Goal: Check status: Check status

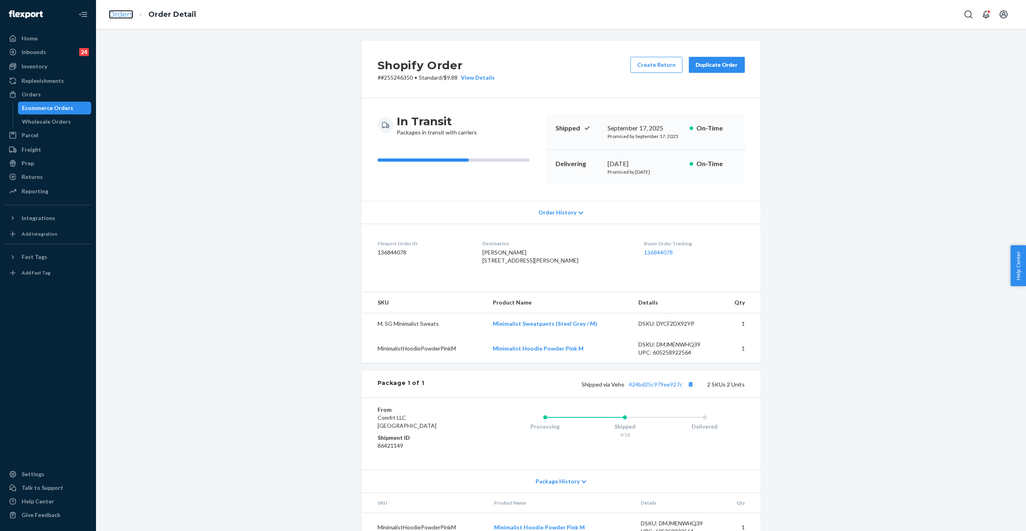
click at [125, 13] on link "Orders" at bounding box center [121, 14] width 24 height 9
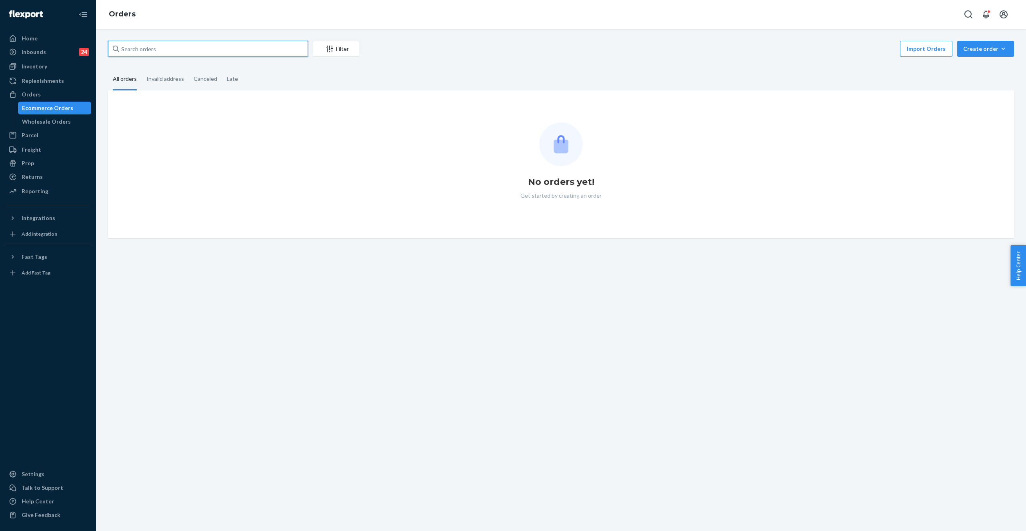
click at [167, 54] on input "text" at bounding box center [208, 49] width 200 height 16
paste input "[PERSON_NAME]"
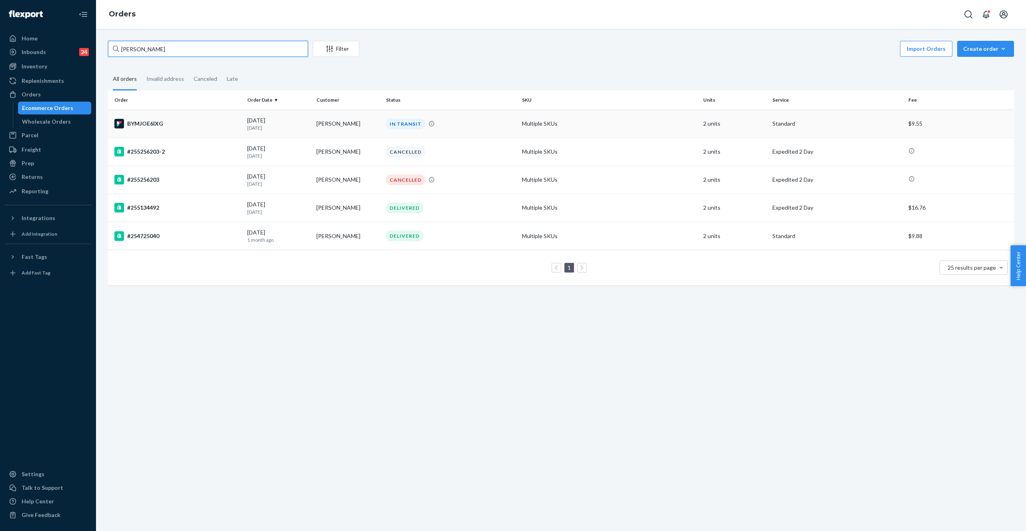
type input "[PERSON_NAME]"
click at [390, 129] on td "IN TRANSIT" at bounding box center [451, 124] width 136 height 28
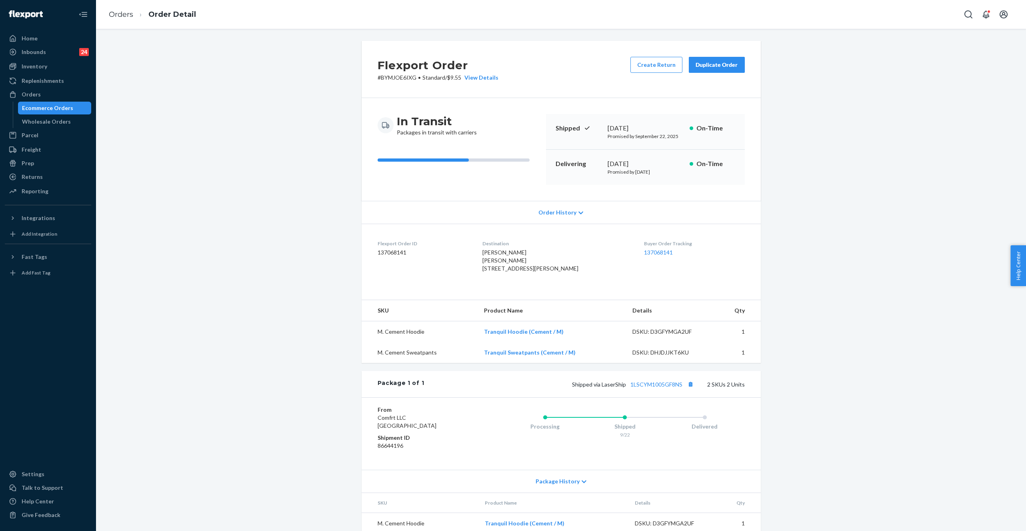
drag, startPoint x: 495, startPoint y: 268, endPoint x: 543, endPoint y: 277, distance: 48.7
click at [543, 271] on span "[PERSON_NAME] [PERSON_NAME] [STREET_ADDRESS][PERSON_NAME]" at bounding box center [530, 260] width 96 height 23
copy span "[STREET_ADDRESS][PERSON_NAME]"
click at [494, 270] on span "[PERSON_NAME] [PERSON_NAME] [STREET_ADDRESS][PERSON_NAME]" at bounding box center [530, 260] width 96 height 23
drag, startPoint x: 494, startPoint y: 268, endPoint x: 549, endPoint y: 276, distance: 55.4
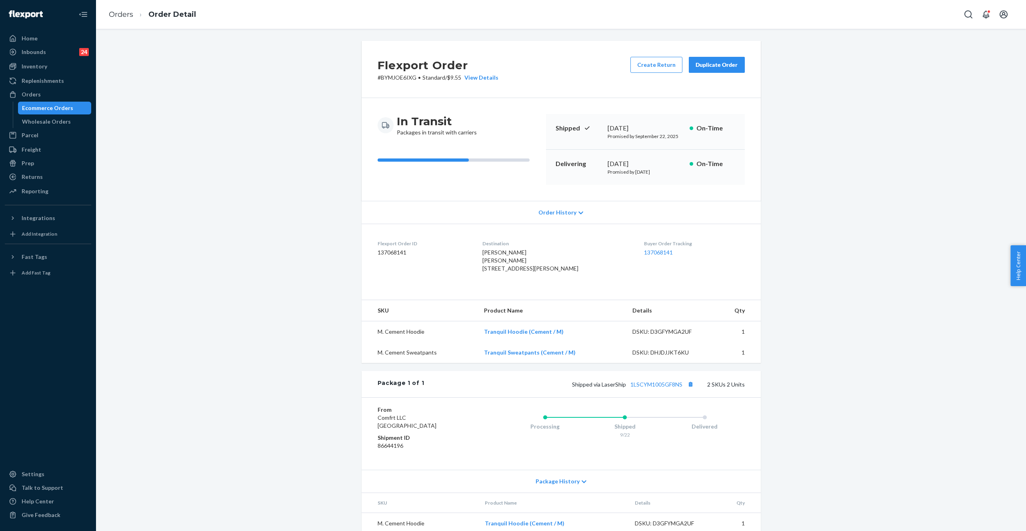
click at [549, 272] on div "[PERSON_NAME] [PERSON_NAME] [STREET_ADDRESS][PERSON_NAME]" at bounding box center [556, 260] width 149 height 24
copy span "[STREET_ADDRESS][PERSON_NAME]"
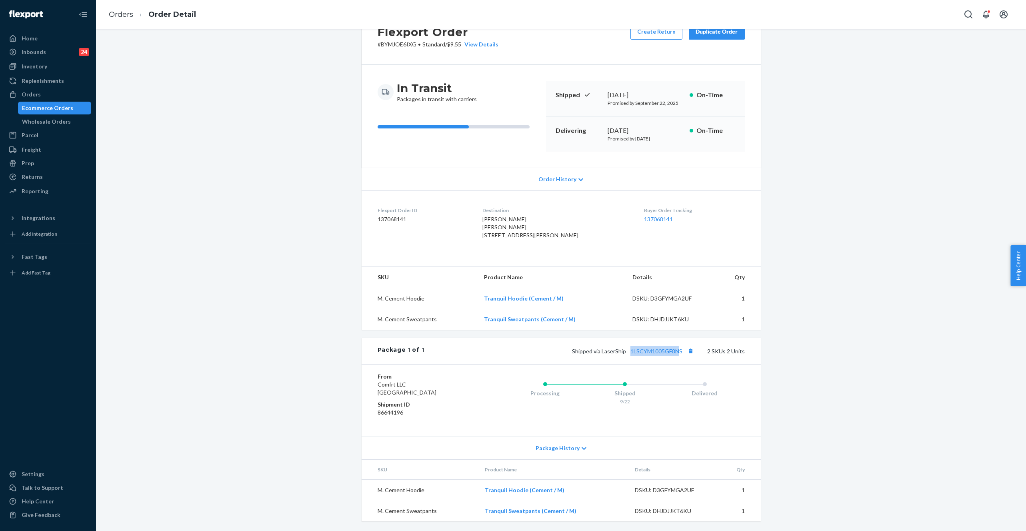
drag, startPoint x: 629, startPoint y: 354, endPoint x: 681, endPoint y: 355, distance: 52.4
click at [682, 355] on div "Shipped via LaserShip 1LSCYM1005GF8NS 2 SKUs 2 Units" at bounding box center [584, 350] width 320 height 10
click at [657, 377] on div "Shipped 9/22" at bounding box center [625, 391] width 80 height 32
drag, startPoint x: 629, startPoint y: 354, endPoint x: 683, endPoint y: 355, distance: 53.2
click at [683, 355] on div "Shipped via LaserShip 1LSCYM1005GF8NS 2 SKUs 2 Units" at bounding box center [584, 350] width 320 height 10
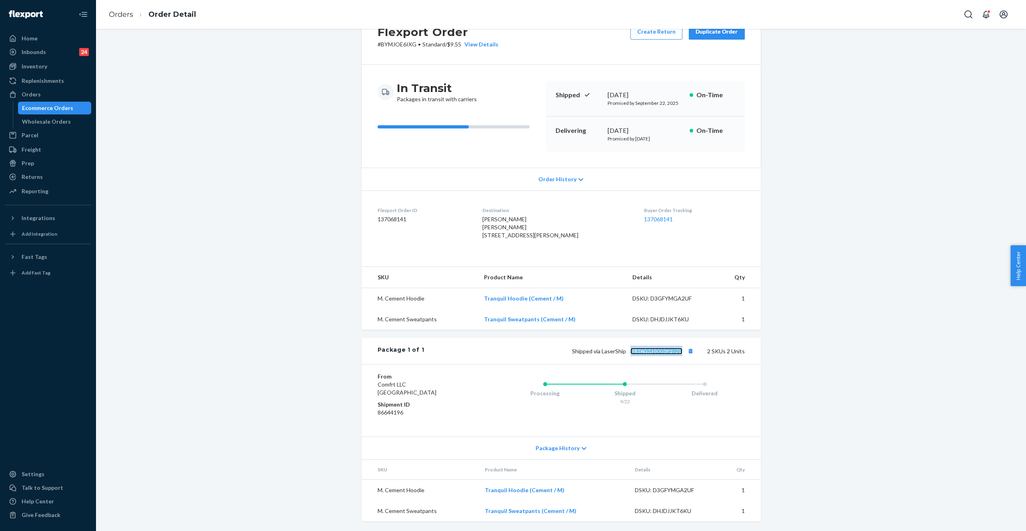
copy link "1LSCYM1005GF8NS"
click at [128, 17] on link "Orders" at bounding box center [121, 14] width 24 height 9
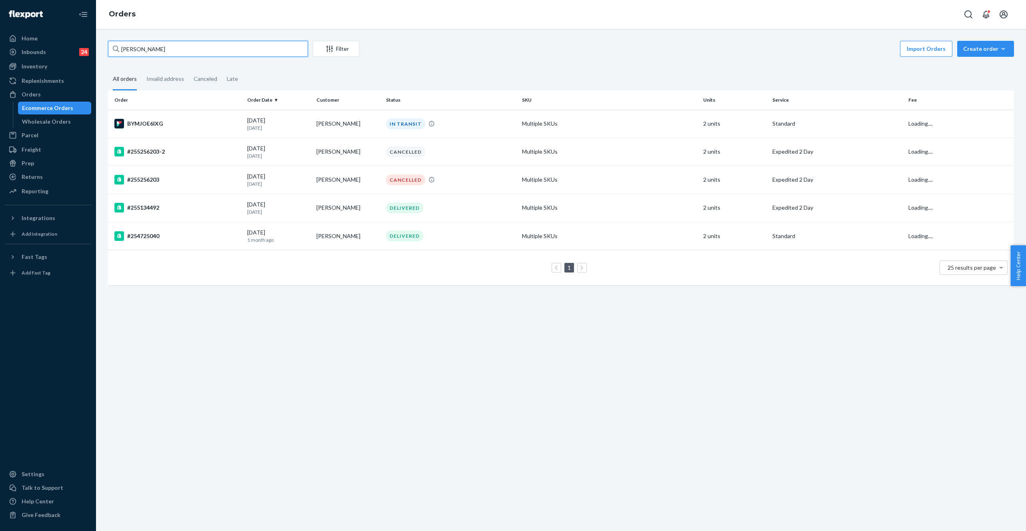
click at [179, 51] on input "[PERSON_NAME]" at bounding box center [208, 49] width 200 height 16
click at [46, 66] on div "Inventory" at bounding box center [48, 66] width 85 height 11
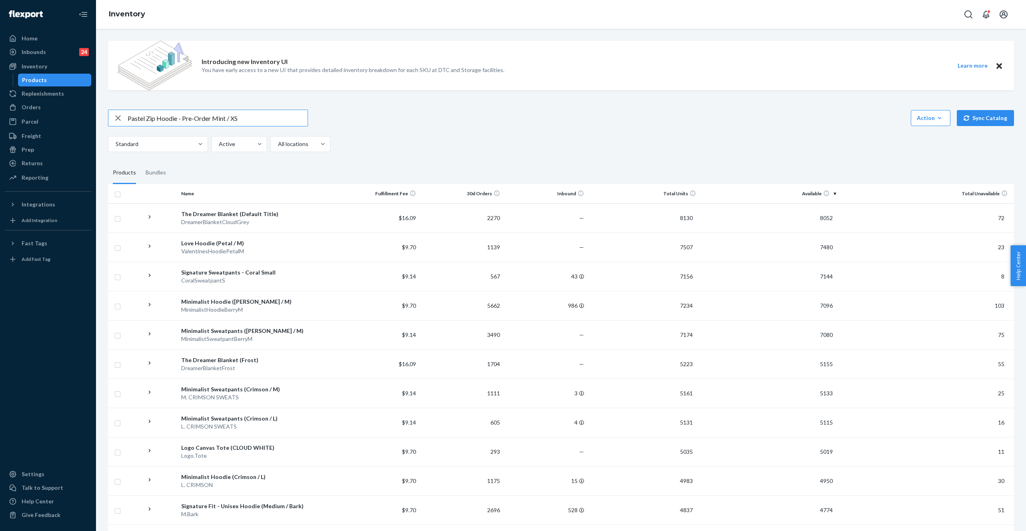
drag, startPoint x: 179, startPoint y: 119, endPoint x: 214, endPoint y: 118, distance: 34.4
click at [214, 118] on input "Pastel Zip Hoodie - Pre-Order Mint / XS" at bounding box center [218, 118] width 180 height 16
drag, startPoint x: 214, startPoint y: 118, endPoint x: 180, endPoint y: 120, distance: 33.6
click at [180, 120] on input "Pastel Zip Hoodie - Pre-Order Mint / XS" at bounding box center [218, 118] width 180 height 16
type input "Pastel Zip Hoodie Mint / XS"
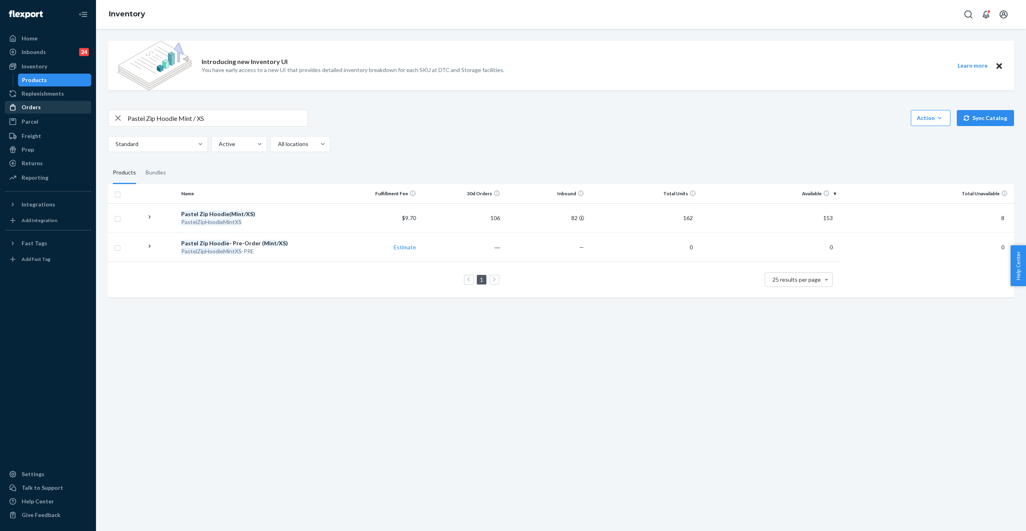
click at [56, 108] on div "Orders" at bounding box center [48, 107] width 85 height 11
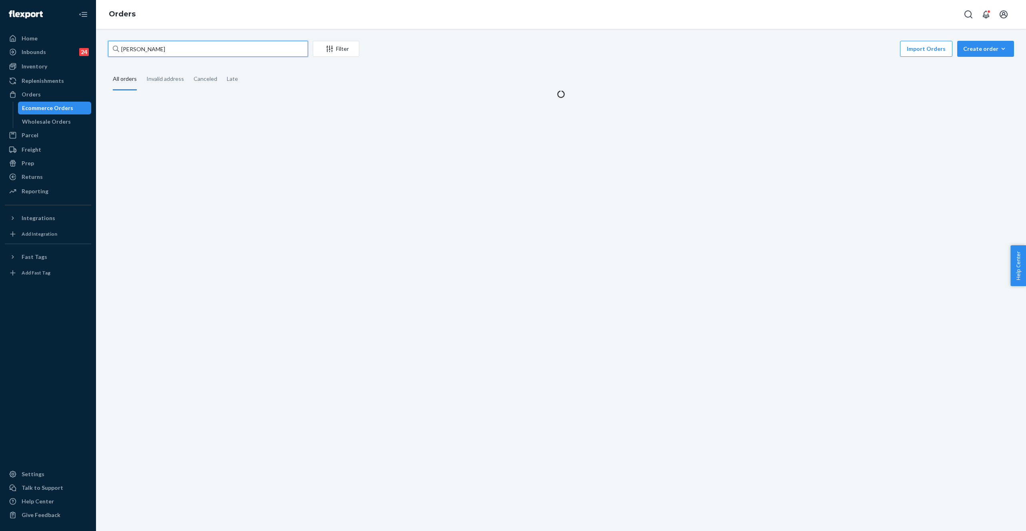
click at [155, 52] on input "[PERSON_NAME]" at bounding box center [208, 49] width 200 height 16
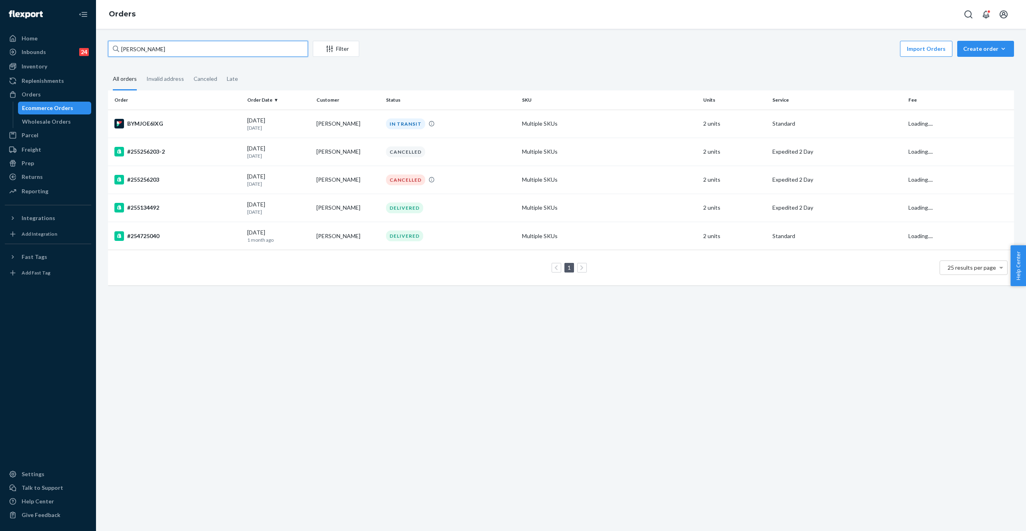
click at [155, 52] on input "[PERSON_NAME]" at bounding box center [208, 49] width 200 height 16
paste input "#255190596"
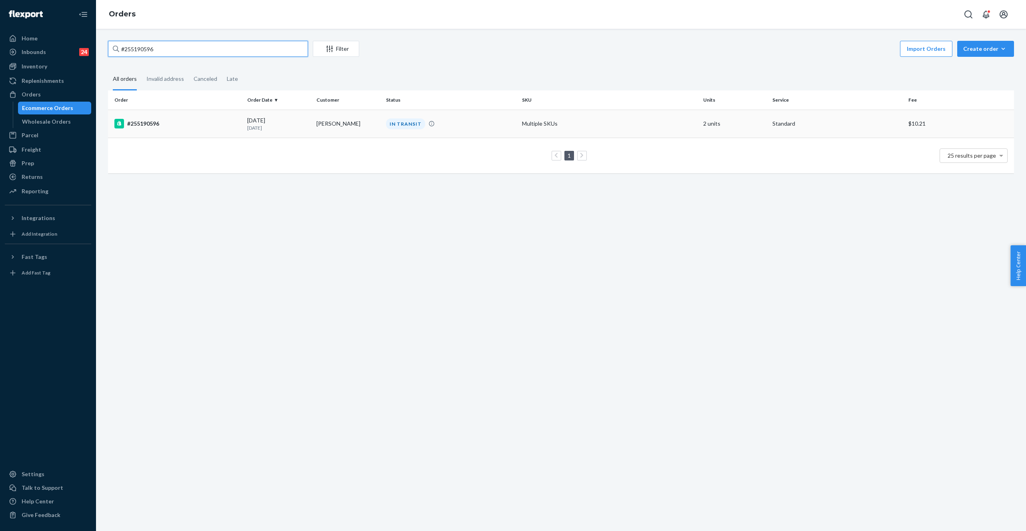
type input "#255190596"
click at [513, 118] on div "IN TRANSIT" at bounding box center [450, 123] width 133 height 11
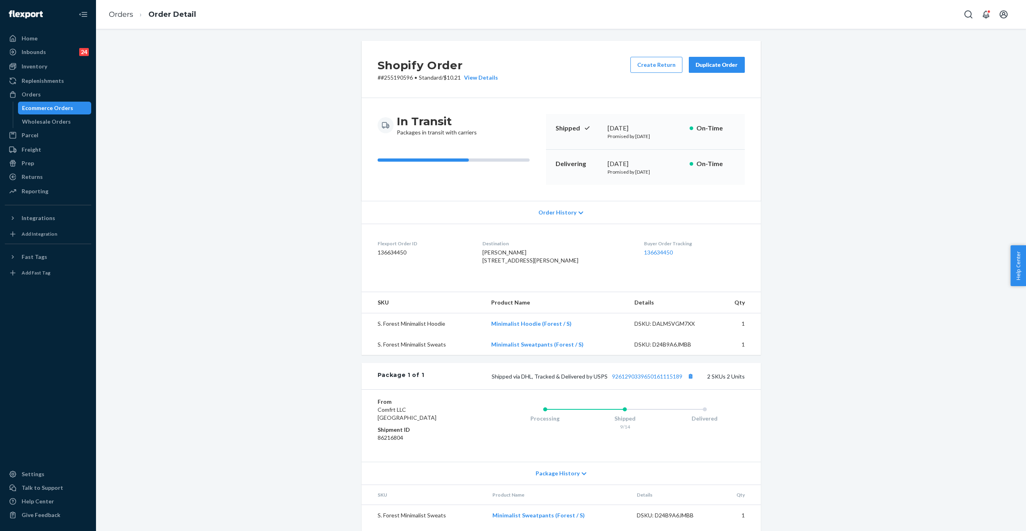
scroll to position [40, 0]
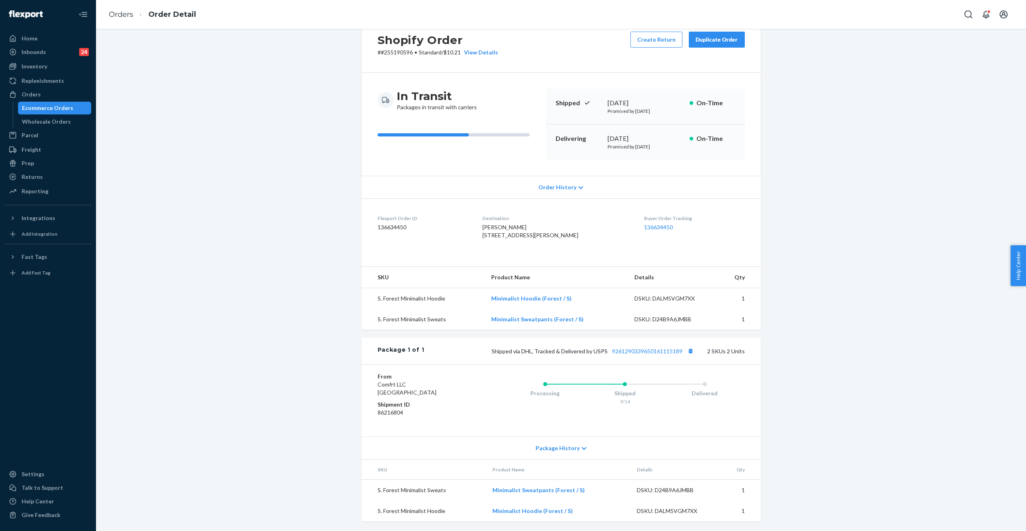
click at [567, 183] on span "Order History" at bounding box center [557, 187] width 38 height 8
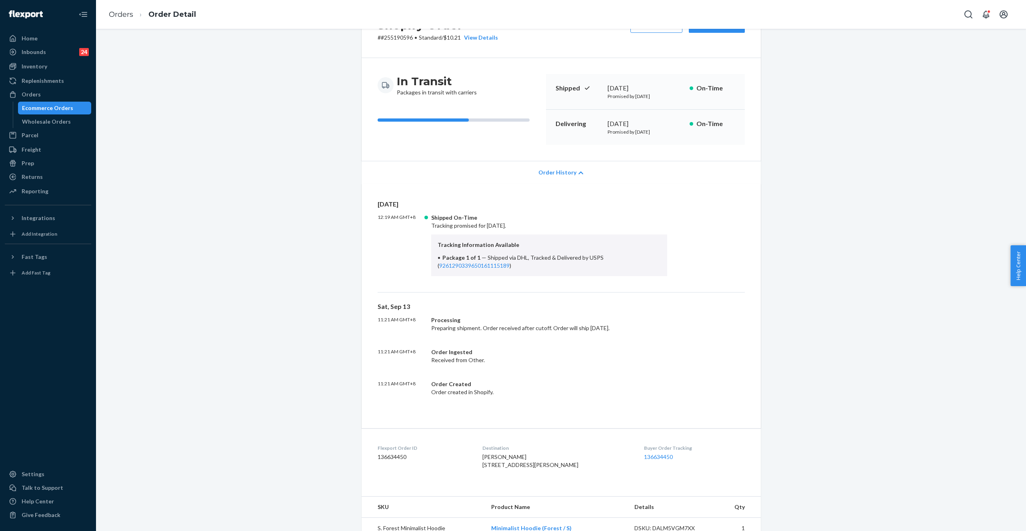
click at [567, 174] on span "Order History" at bounding box center [557, 172] width 38 height 8
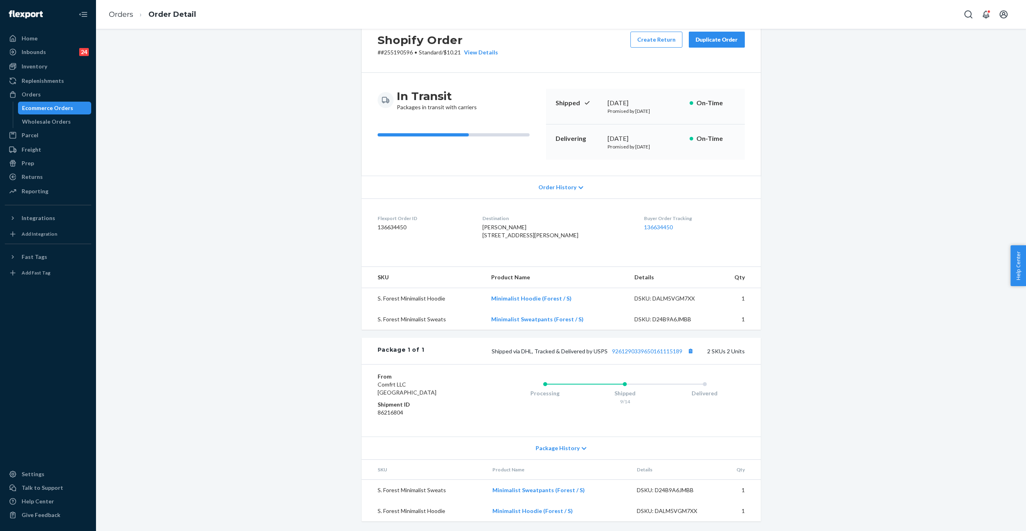
click at [563, 447] on span "Package History" at bounding box center [557, 448] width 44 height 8
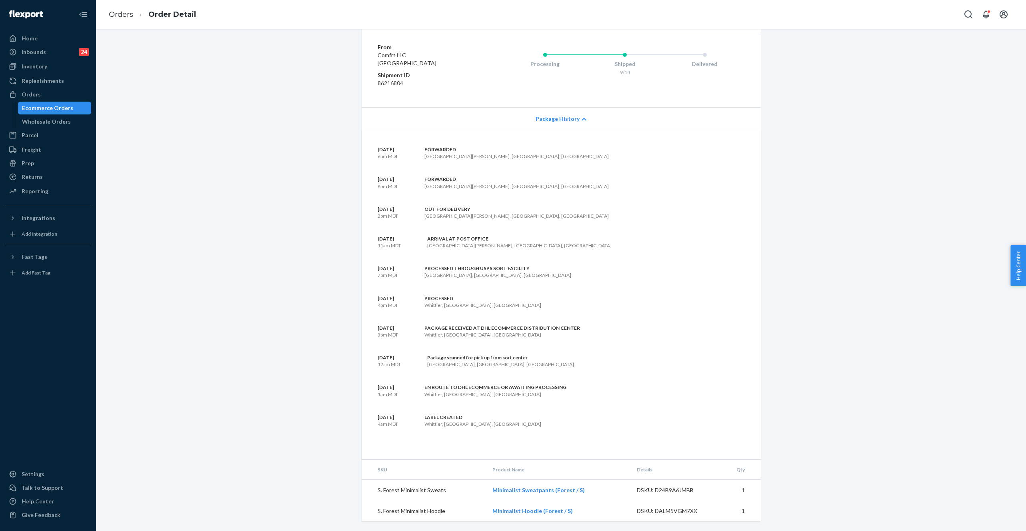
scroll to position [369, 0]
click at [60, 67] on div "Inventory" at bounding box center [48, 66] width 85 height 11
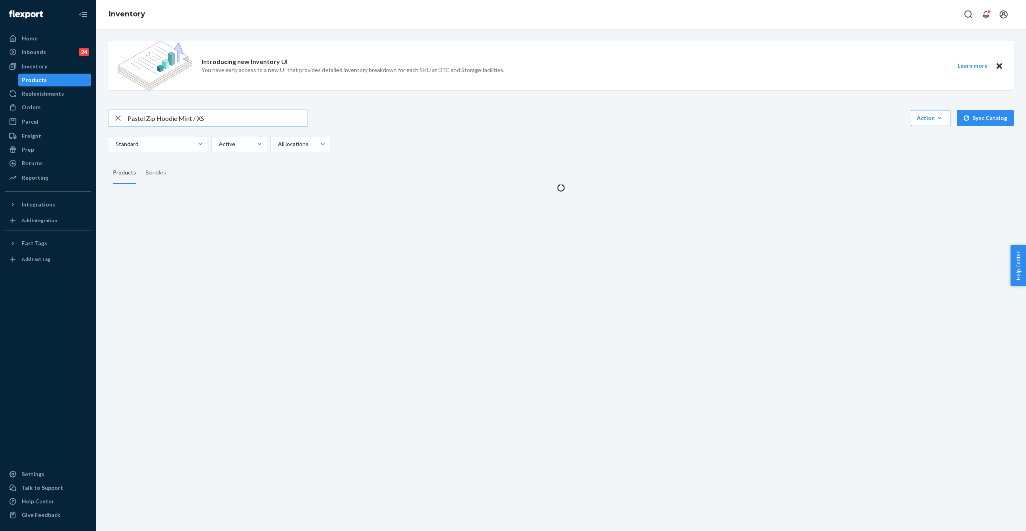
click at [171, 117] on input "Pastel Zip Hoodie Mint / XS" at bounding box center [218, 118] width 180 height 16
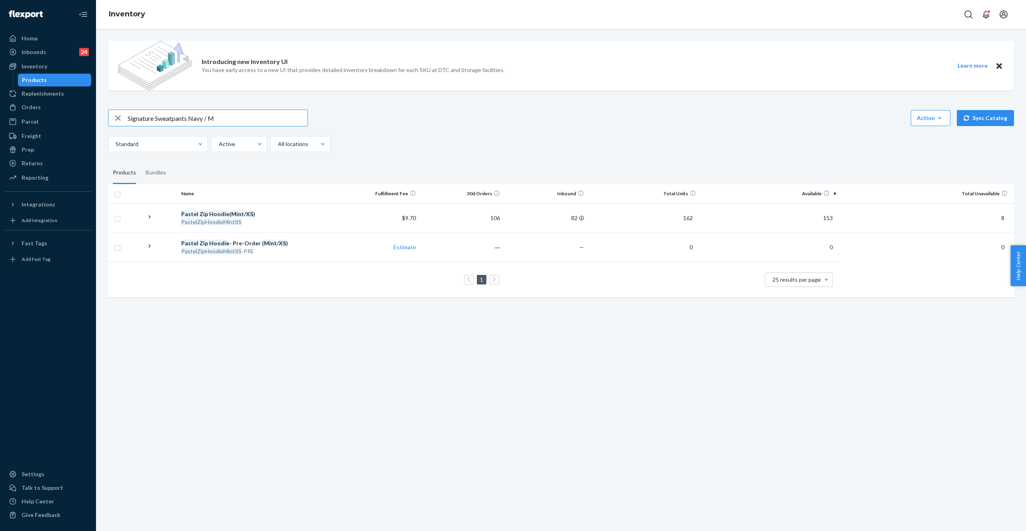
type input "Signature Sweatpants Navy / M"
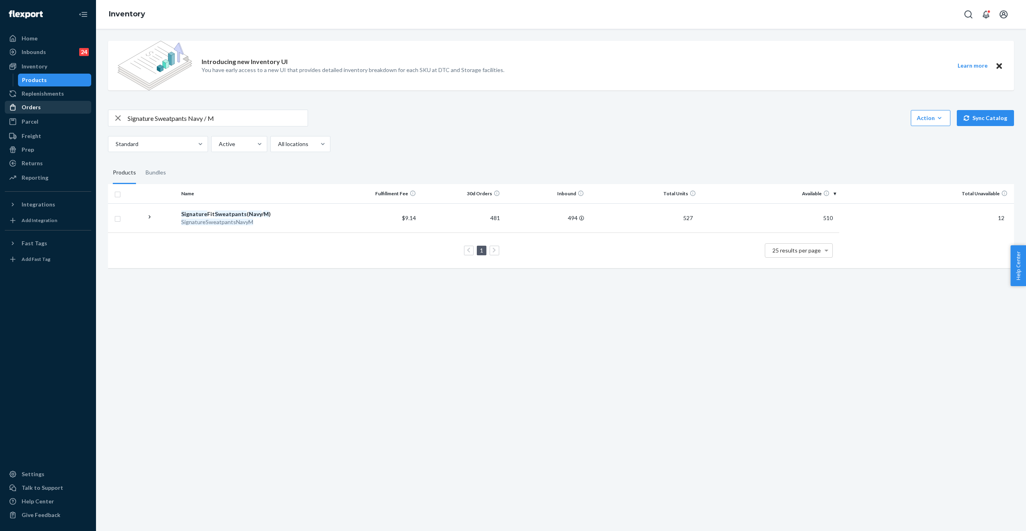
click at [39, 107] on div "Orders" at bounding box center [48, 107] width 85 height 11
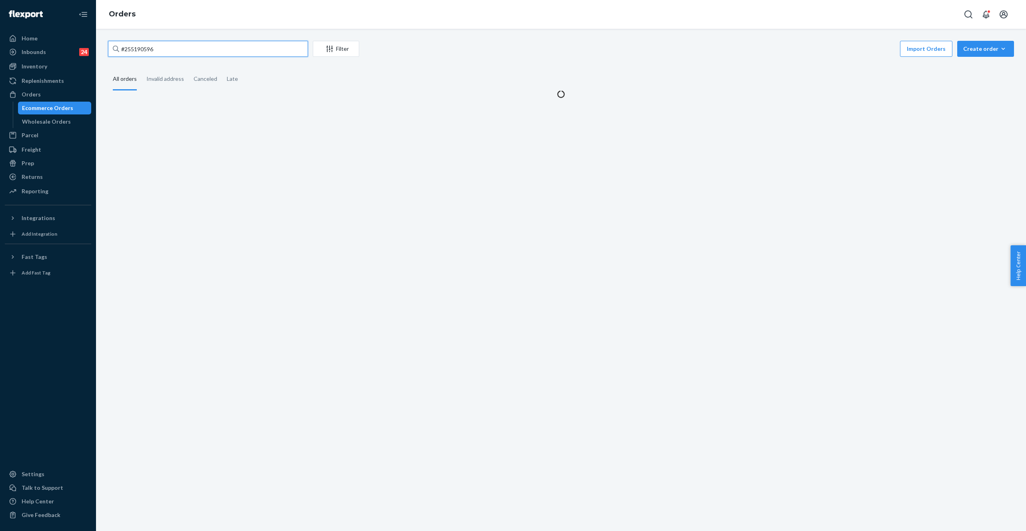
click at [154, 53] on input "#255190596" at bounding box center [208, 49] width 200 height 16
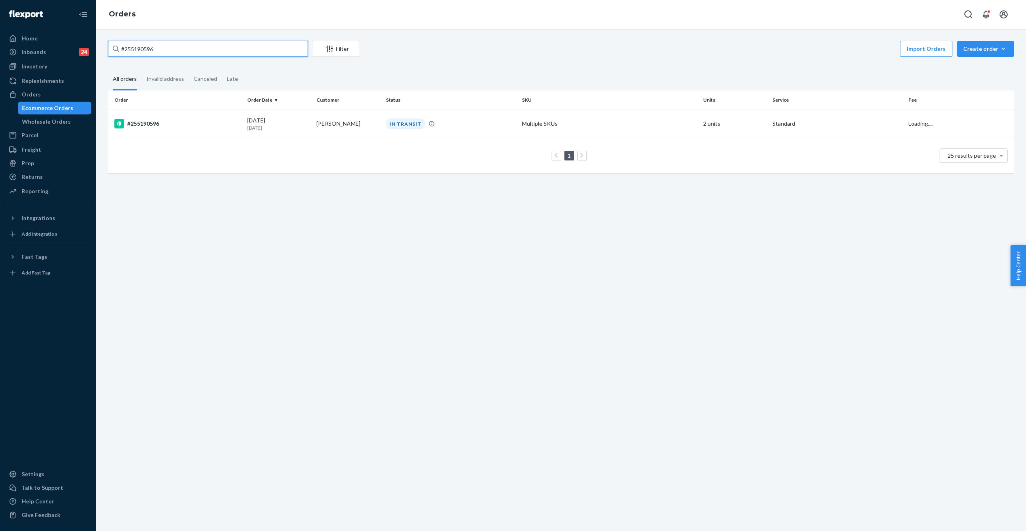
click at [154, 53] on input "#255190596" at bounding box center [208, 49] width 200 height 16
paste input "308914"
type input "#255308914"
click at [515, 133] on td "PROCESSING" at bounding box center [451, 124] width 136 height 28
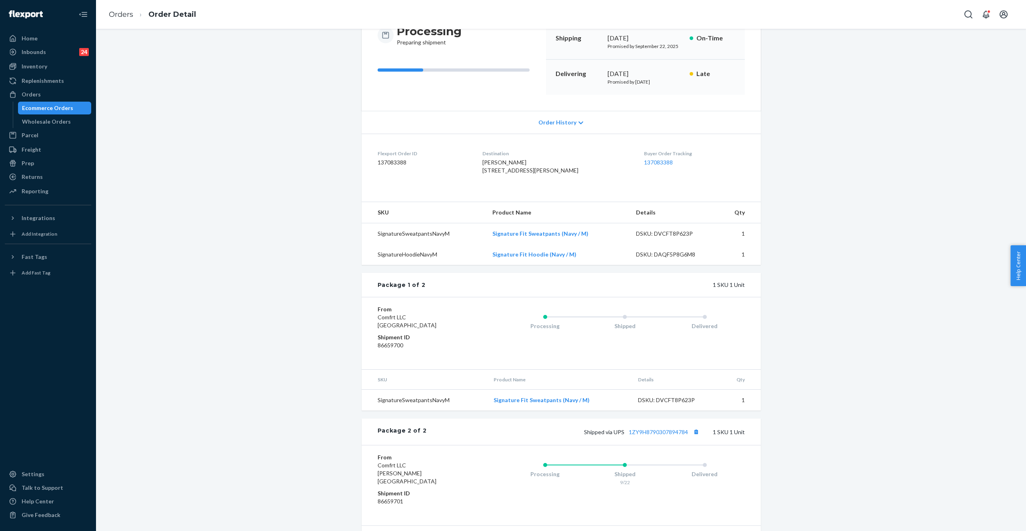
scroll to position [164, 0]
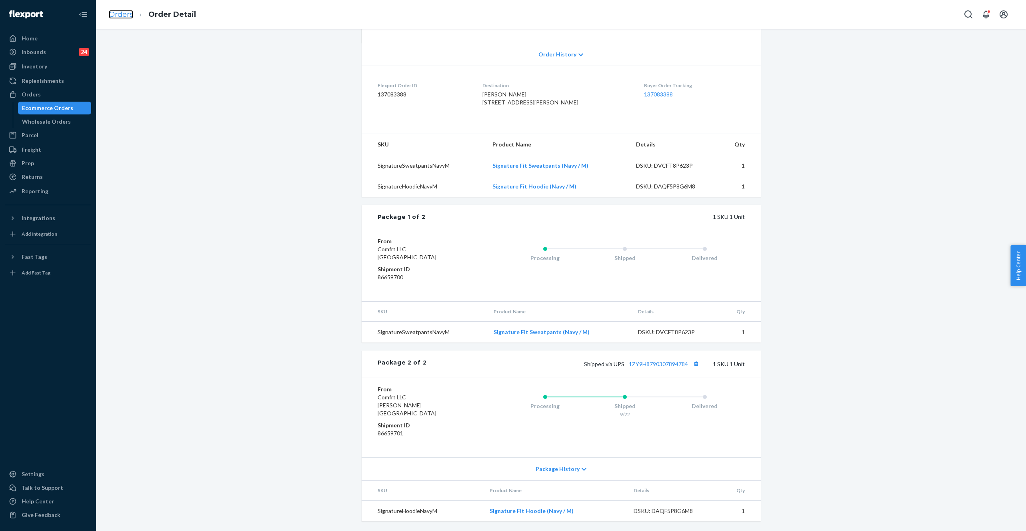
click at [122, 17] on link "Orders" at bounding box center [121, 14] width 24 height 9
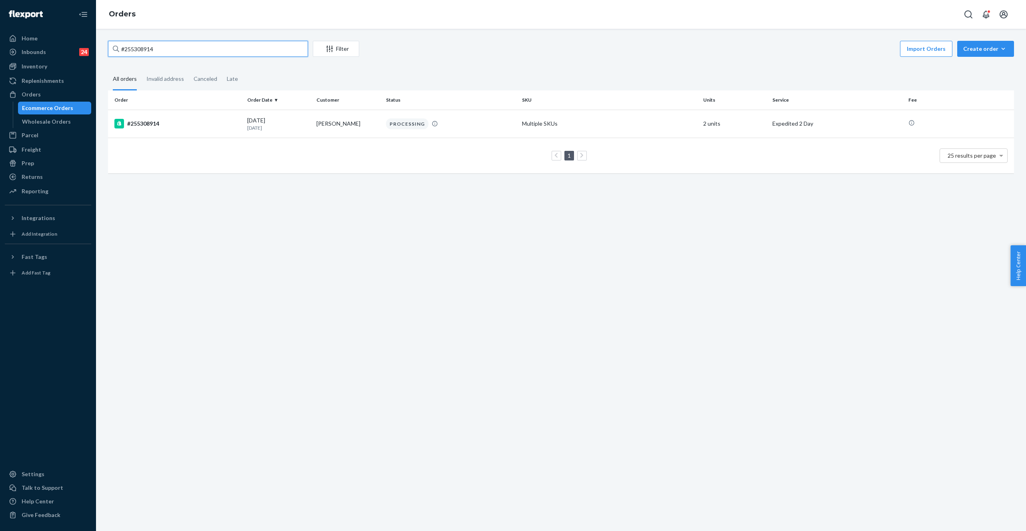
click at [142, 46] on input "#255308914" at bounding box center [208, 49] width 200 height 16
paste input "160546"
type input "#255160546"
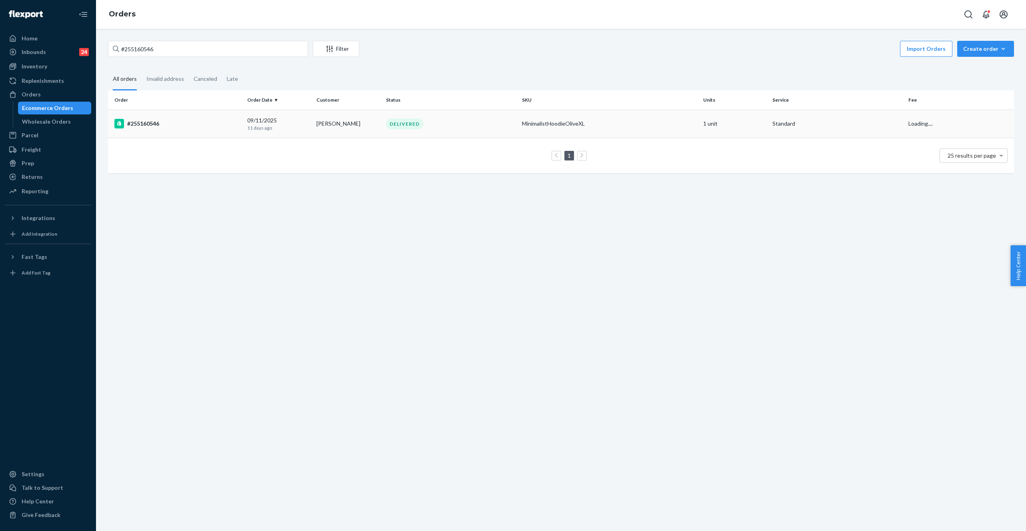
click at [478, 122] on div "DELIVERED" at bounding box center [450, 123] width 133 height 11
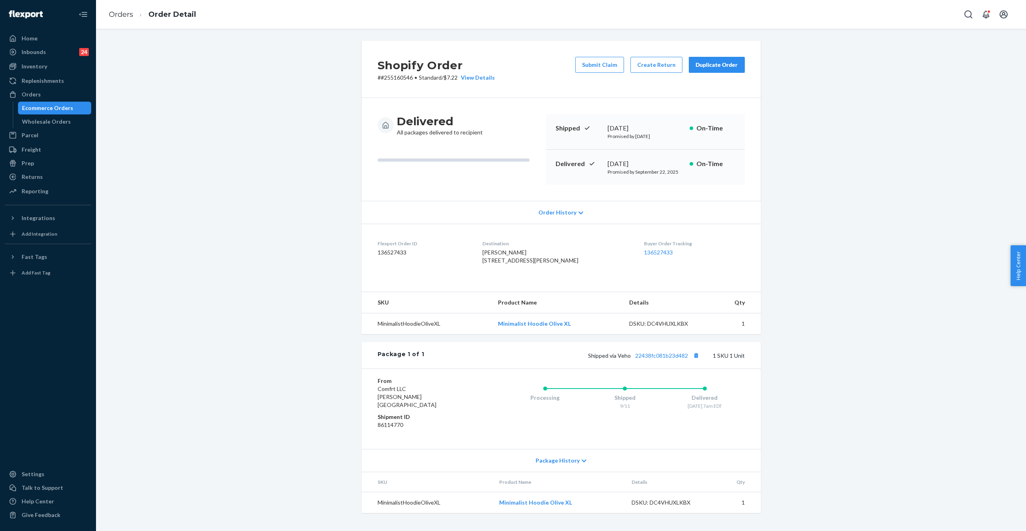
click at [546, 464] on span "Package History" at bounding box center [557, 460] width 44 height 8
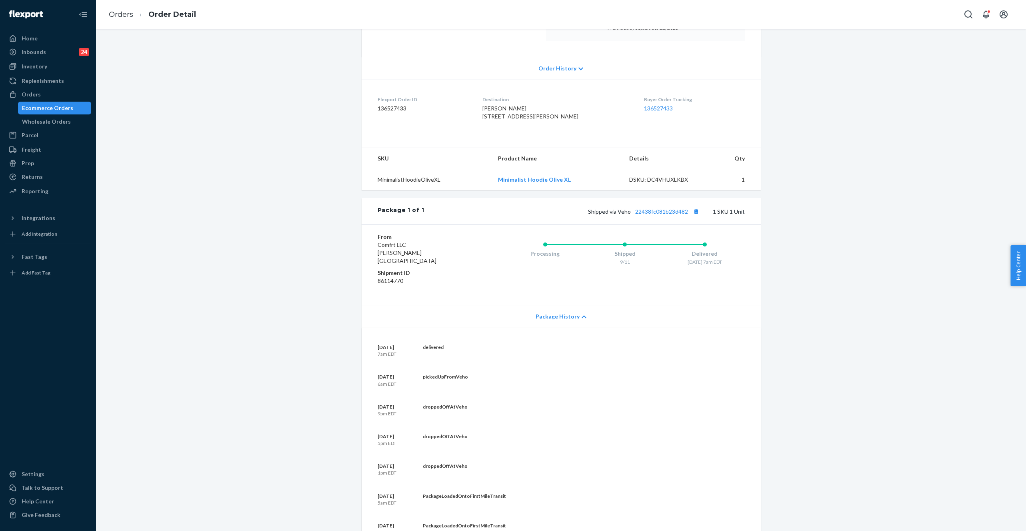
scroll to position [4, 0]
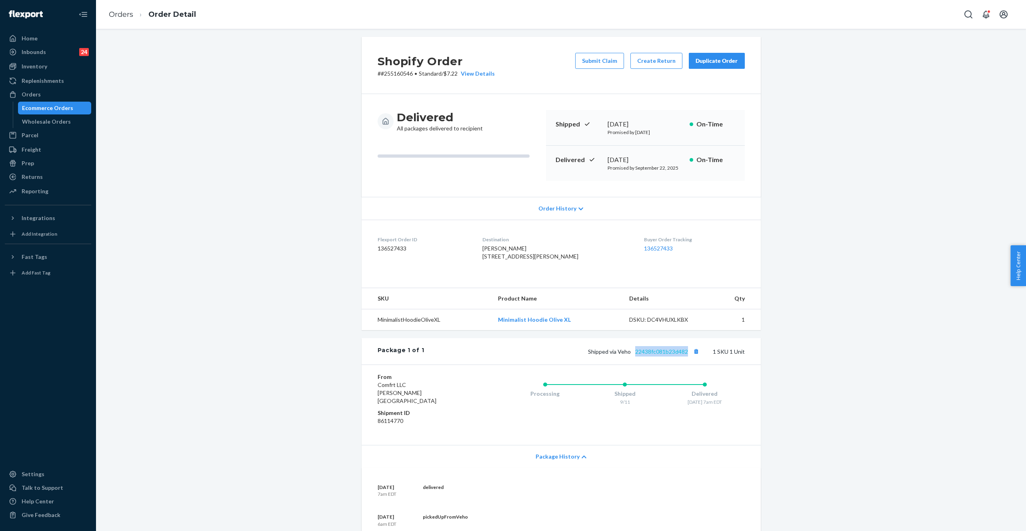
drag, startPoint x: 632, startPoint y: 367, endPoint x: 687, endPoint y: 368, distance: 55.2
click at [687, 355] on span "Shipped via Veho 22438fc081b23d482" at bounding box center [645, 351] width 114 height 7
copy link "22438fc081b23d482"
drag, startPoint x: 488, startPoint y: 254, endPoint x: 544, endPoint y: 265, distance: 57.4
click at [544, 265] on dl "Flexport Order ID 136527433 Destination [PERSON_NAME] [STREET_ADDRESS][PERSON_N…" at bounding box center [560, 250] width 399 height 60
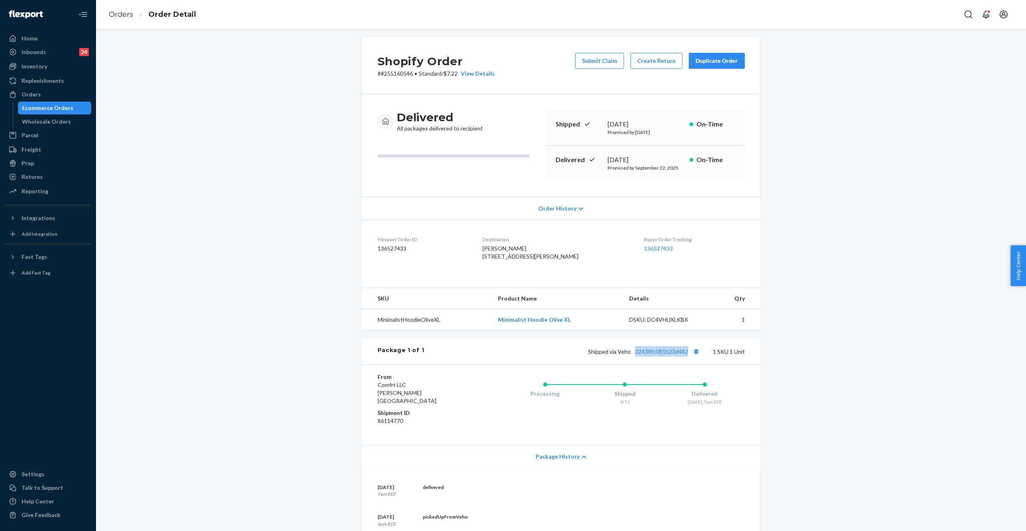
copy span "[STREET_ADDRESS][PERSON_NAME]"
click at [125, 12] on link "Orders" at bounding box center [121, 14] width 24 height 9
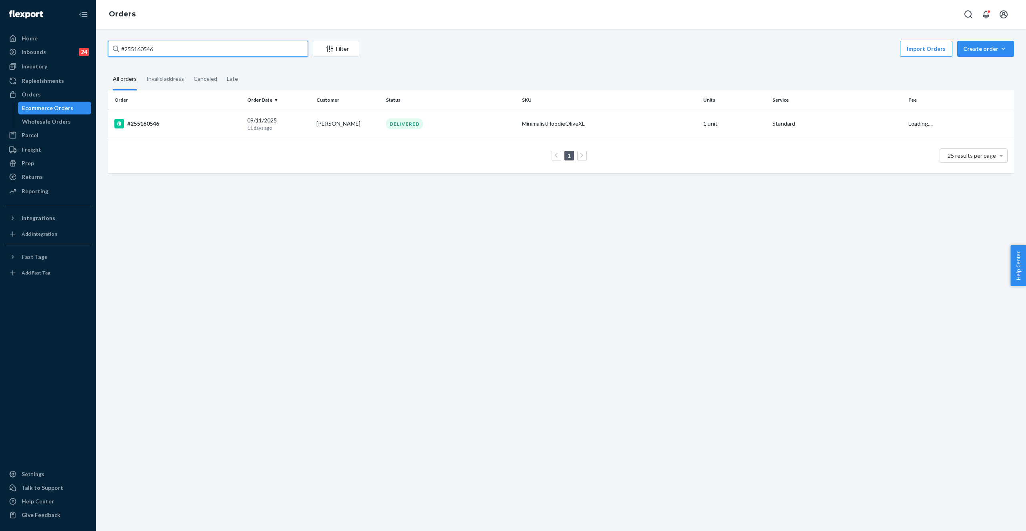
click at [150, 52] on input "#255160546" at bounding box center [208, 49] width 200 height 16
paste input "7602"
type input "#255167602"
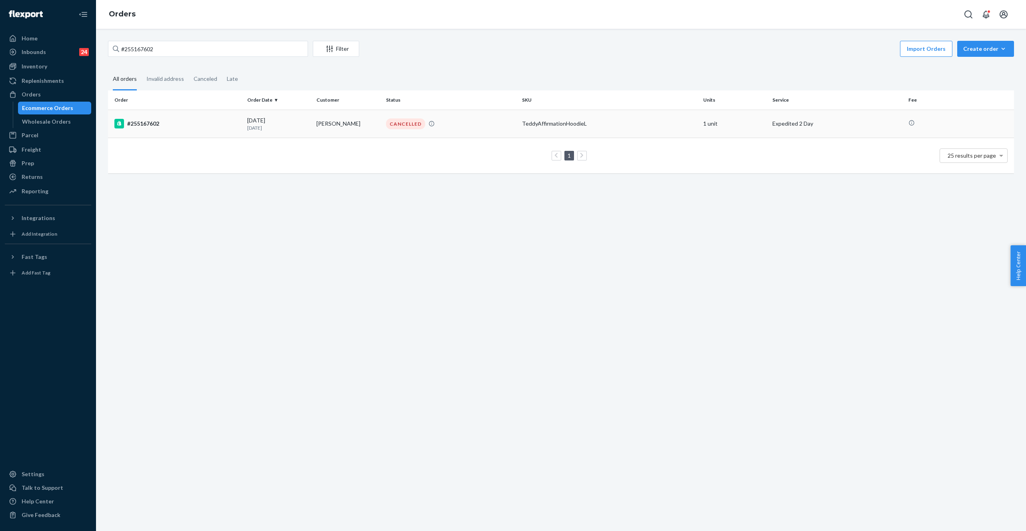
click at [522, 125] on div "TeddyAffirmationHoodieL" at bounding box center [609, 124] width 175 height 8
